Goal: Answer question/provide support

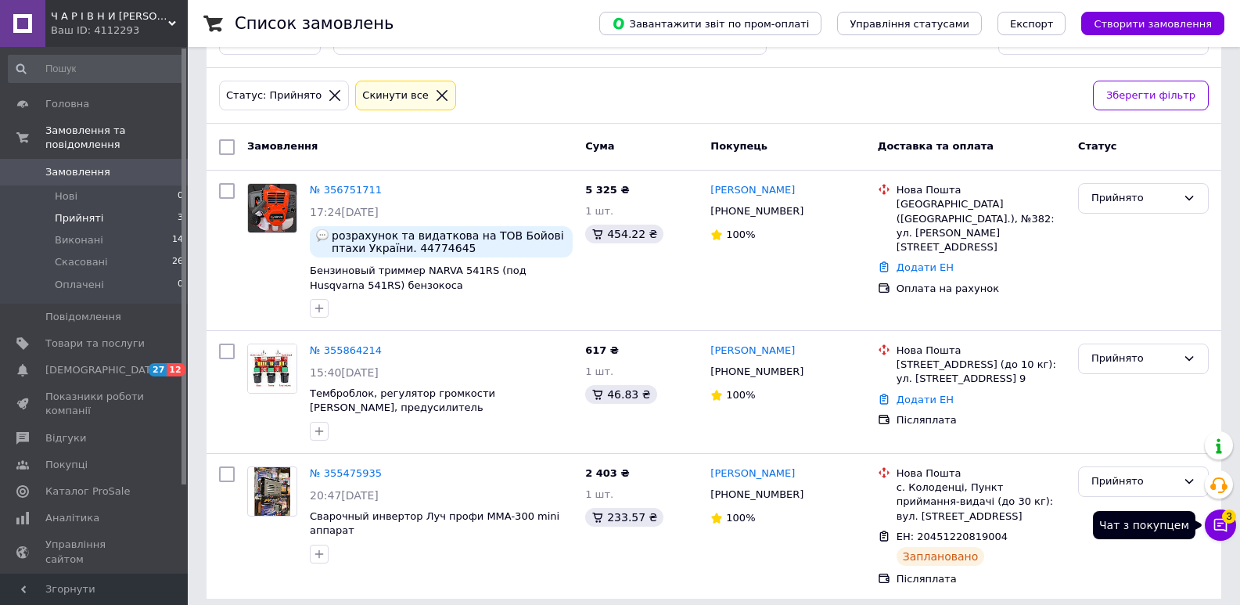
scroll to position [54, 0]
click at [1214, 530] on icon at bounding box center [1221, 525] width 16 height 16
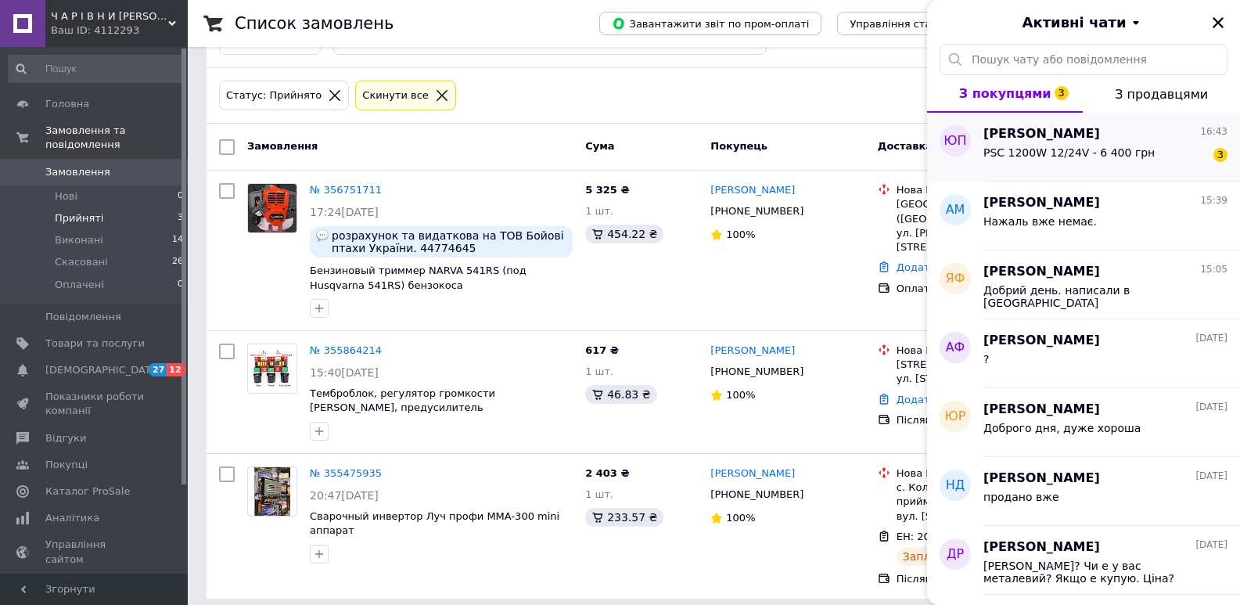
click at [1052, 153] on span "PSC 1200W 12/24V - 6 400 грн" at bounding box center [1069, 152] width 171 height 13
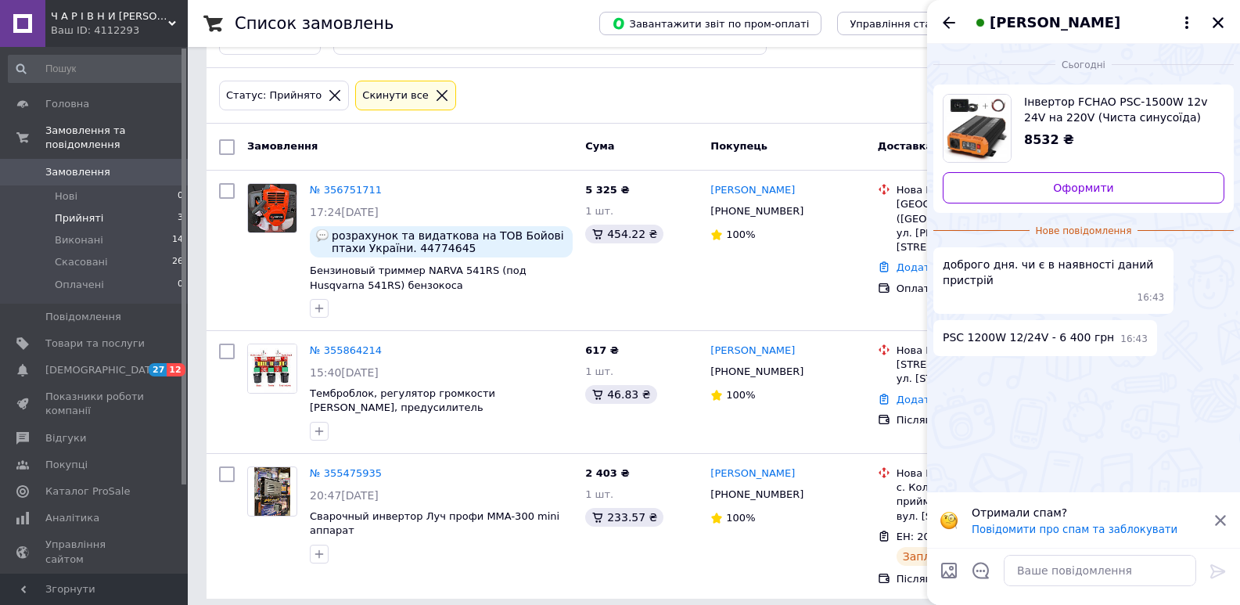
click at [1064, 95] on span "Інвертор FCHAO PSC-1500W 12v 24V на 220V (Чиста синусоїда)" at bounding box center [1118, 109] width 188 height 31
click at [91, 336] on span "Товари та послуги" at bounding box center [94, 343] width 99 height 14
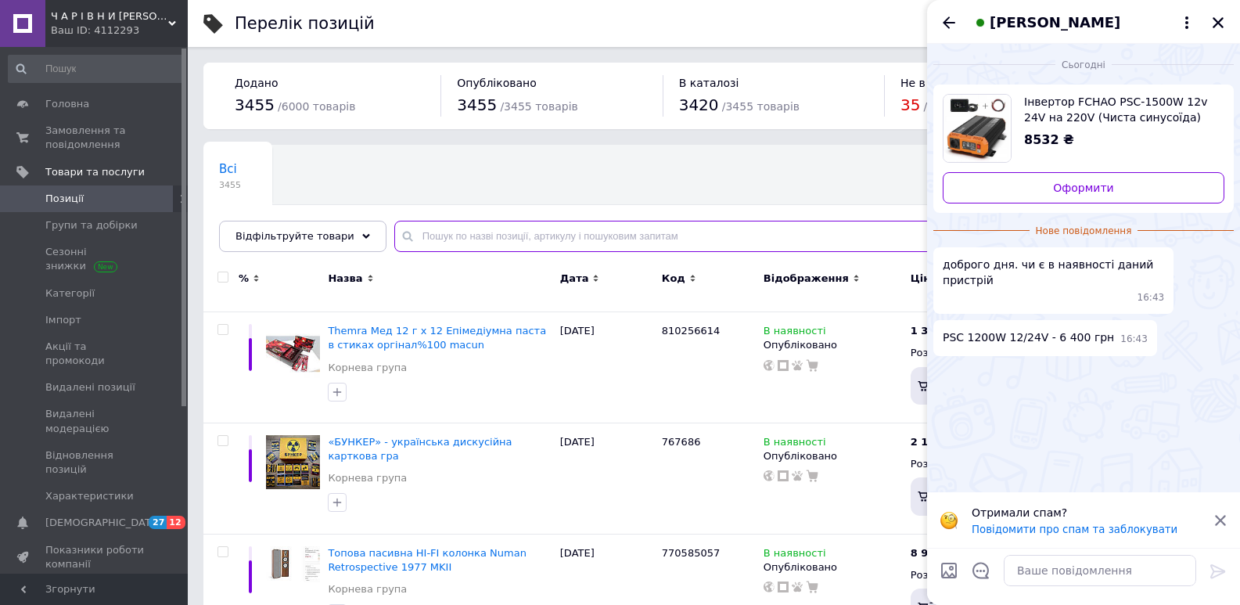
click at [399, 237] on input "text" at bounding box center [801, 236] width 815 height 31
paste input ": 868351048"
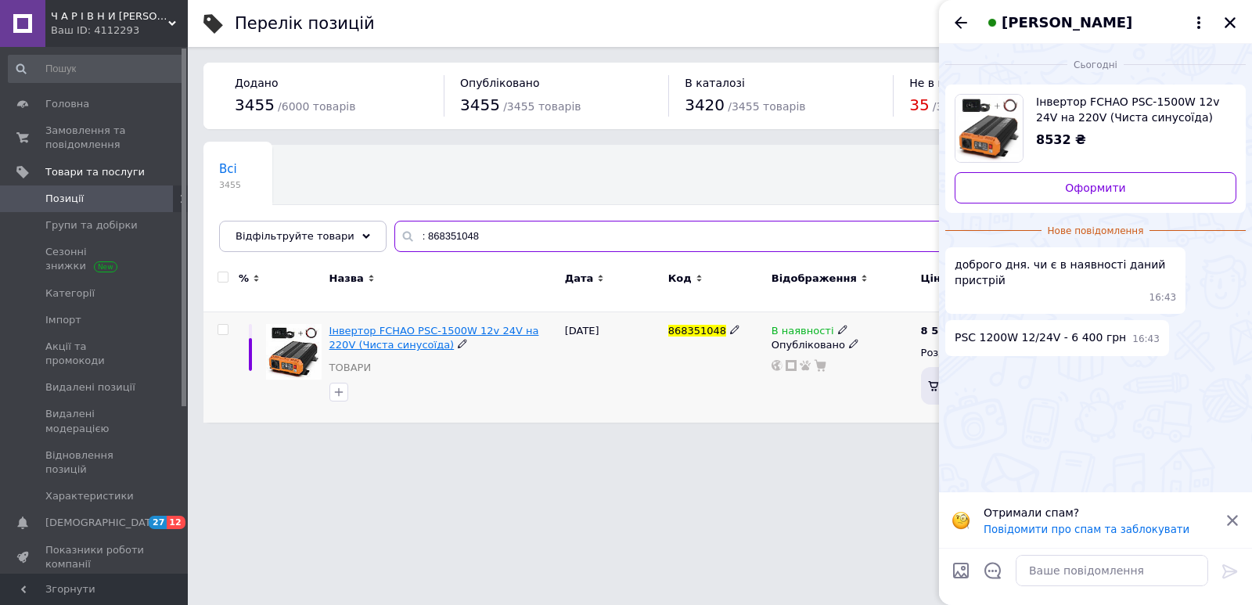
type input ": 868351048"
click at [410, 328] on span "Інвертор FCHAO PSC-1500W 12v 24V на 220V (Чиста синусоїда)" at bounding box center [434, 338] width 210 height 26
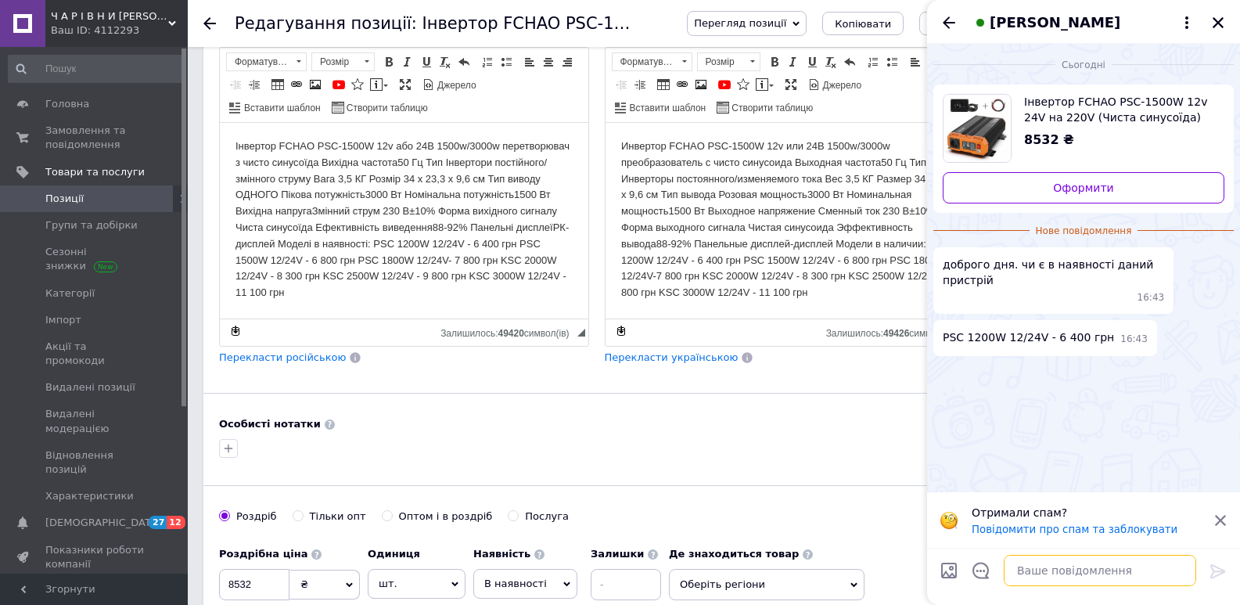
click at [1027, 577] on textarea at bounding box center [1100, 570] width 192 height 31
click at [1053, 574] on textarea "Добрий день" at bounding box center [1085, 570] width 224 height 31
type textarea "Добрий день. Уточнимо наявність."
click at [1226, 568] on icon at bounding box center [1218, 571] width 19 height 19
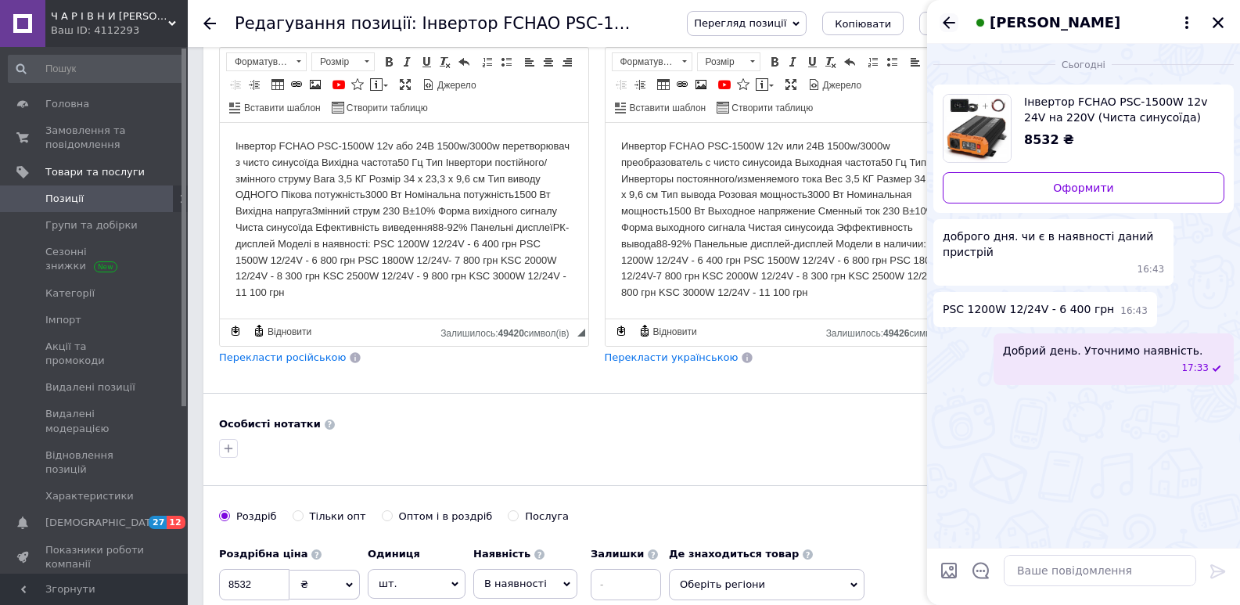
click at [948, 20] on icon "Назад" at bounding box center [949, 22] width 19 height 19
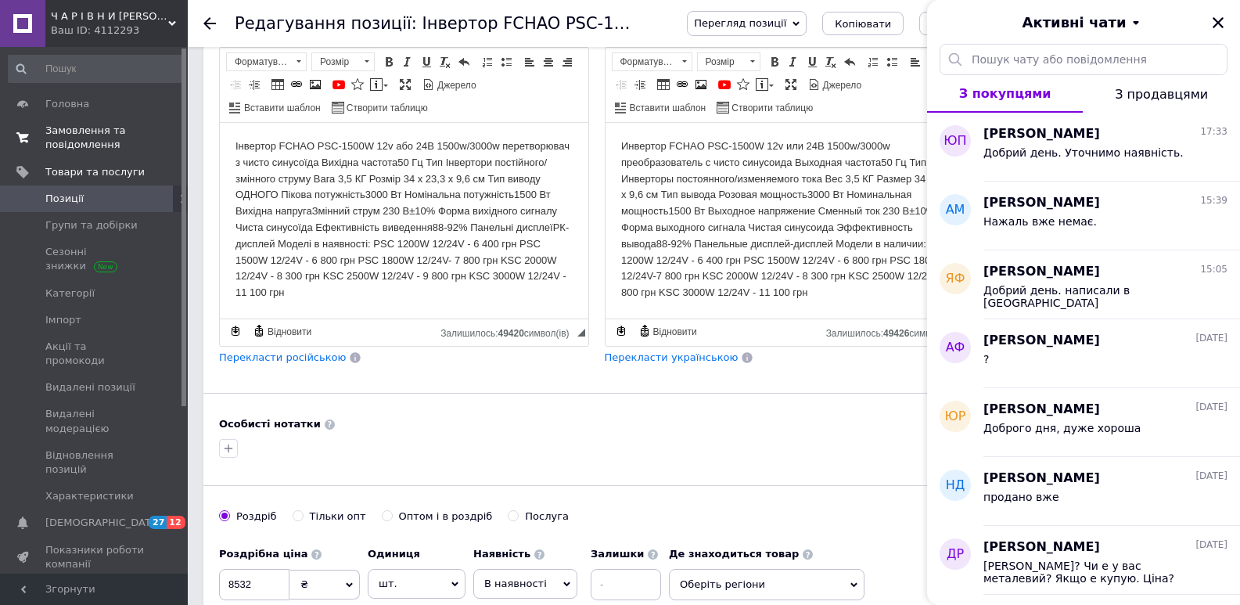
click at [81, 142] on span "Замовлення та повідомлення" at bounding box center [94, 138] width 99 height 28
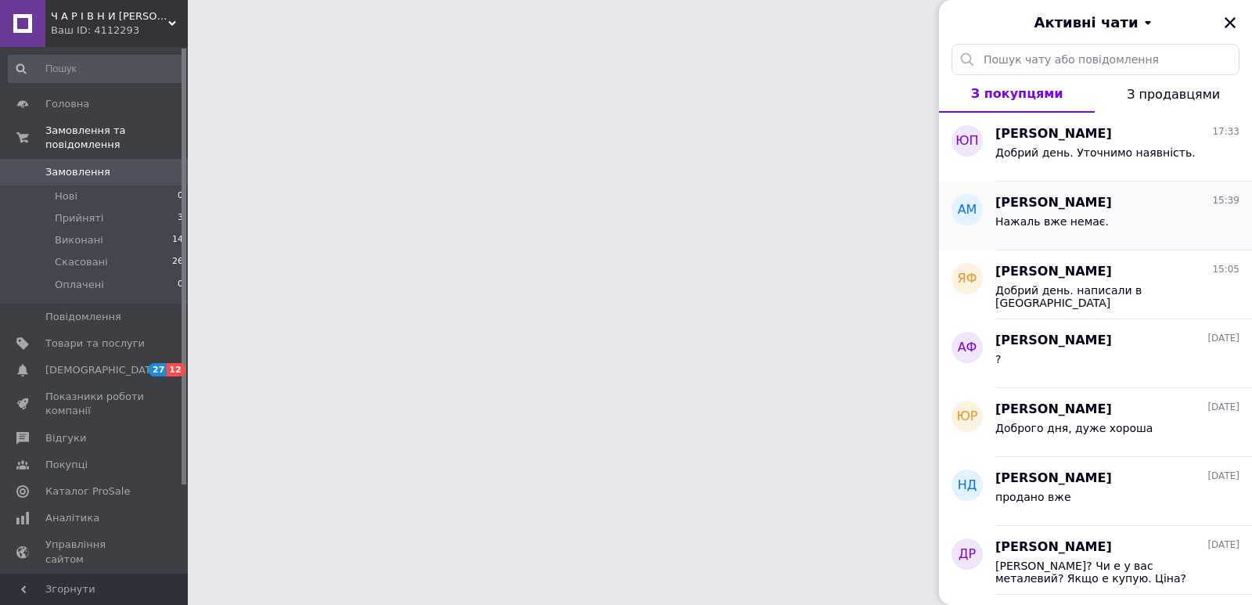
click at [1045, 221] on span "Нажаль вже немає." at bounding box center [1051, 221] width 113 height 13
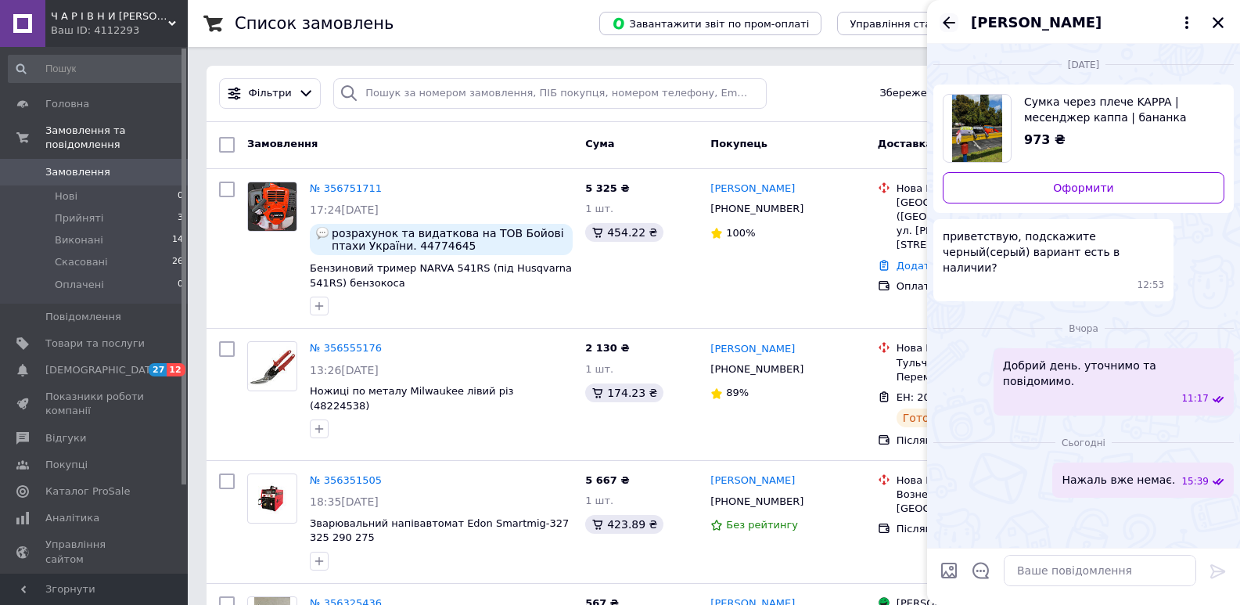
click at [948, 20] on icon "Назад" at bounding box center [949, 22] width 19 height 19
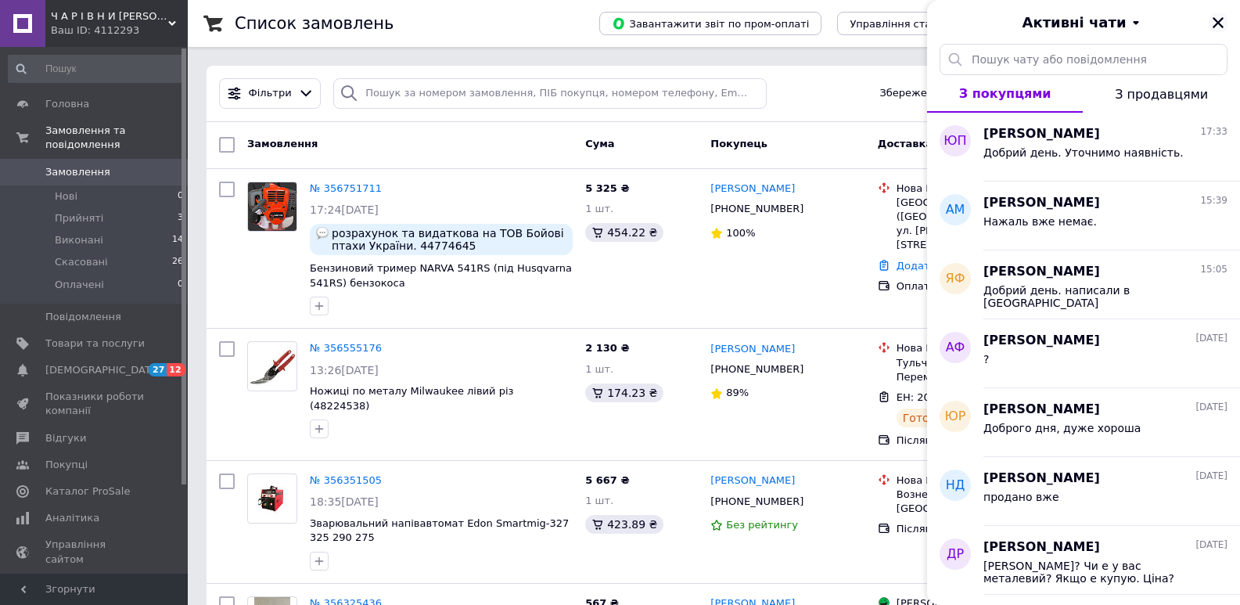
click at [1221, 16] on icon "Закрити" at bounding box center [1218, 23] width 14 height 14
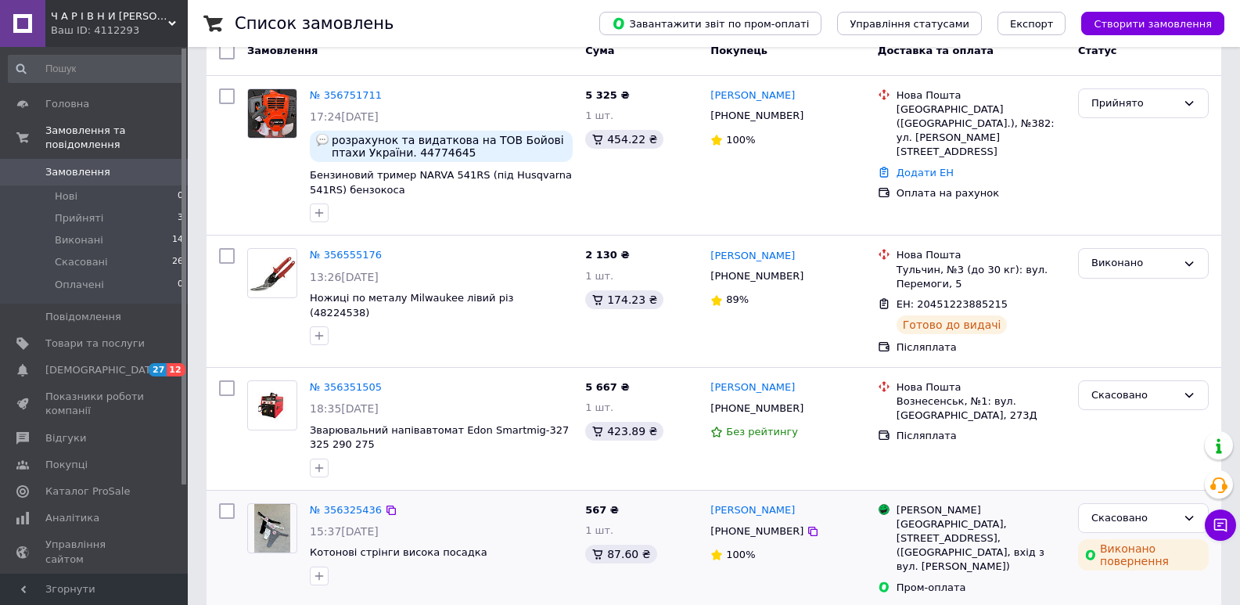
scroll to position [78, 0]
